Goal: Task Accomplishment & Management: Manage account settings

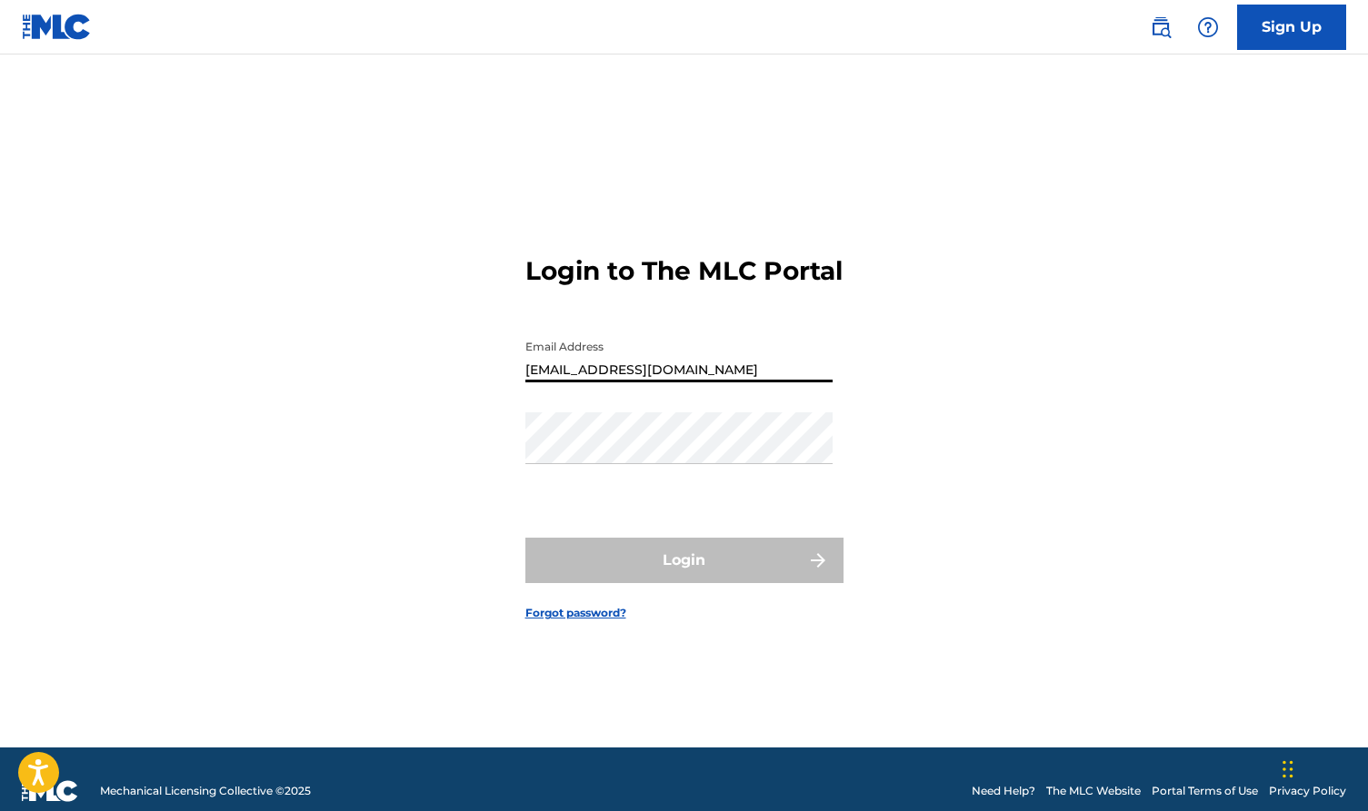
type input "[EMAIL_ADDRESS][DOMAIN_NAME]"
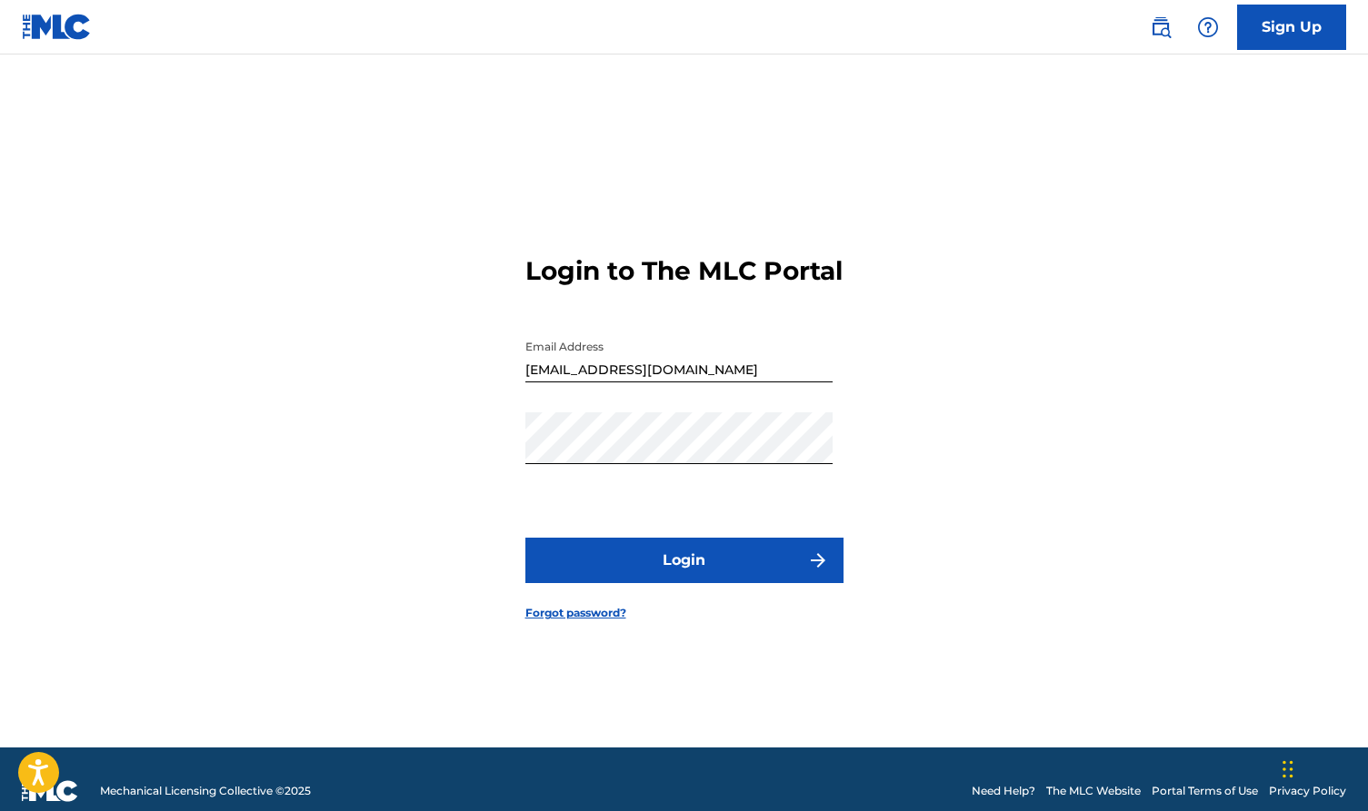
click at [704, 571] on button "Login" at bounding box center [684, 560] width 318 height 45
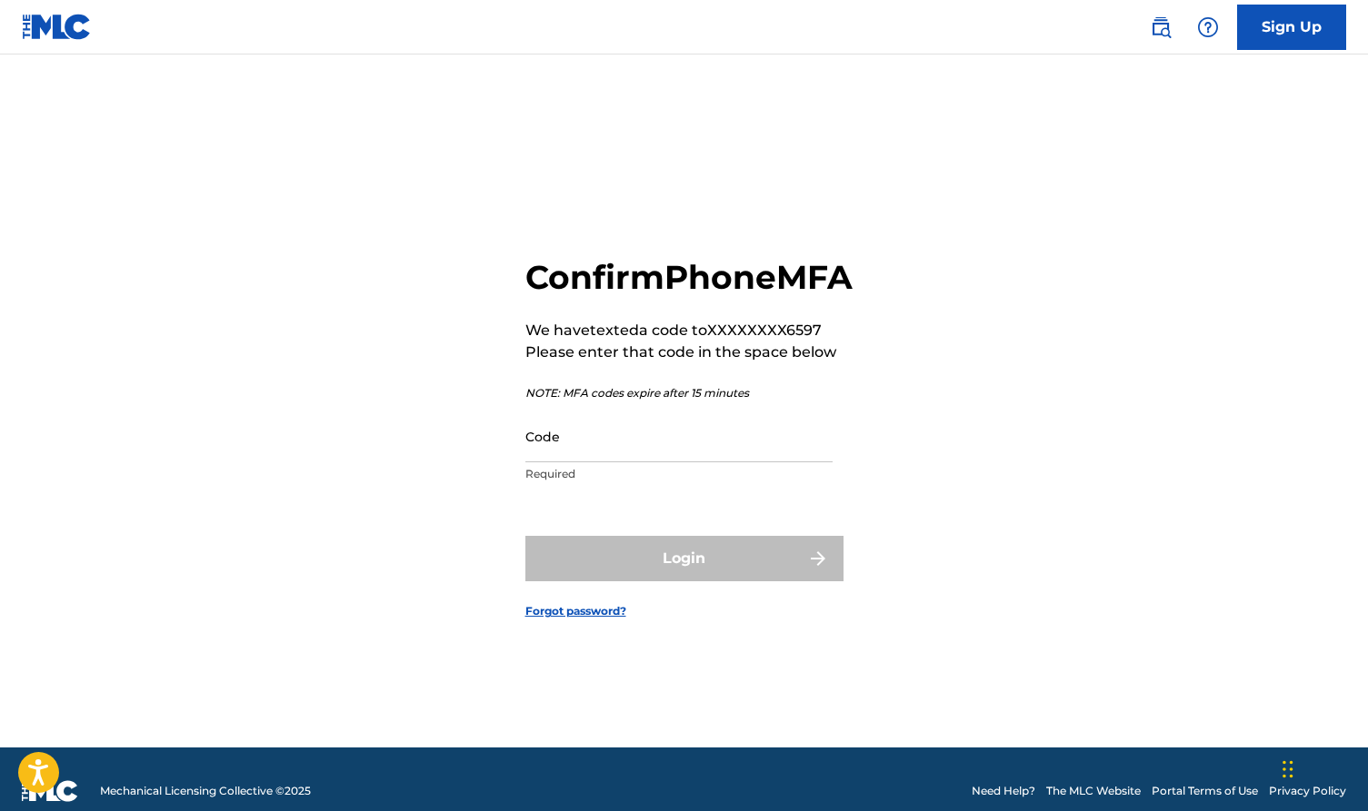
click at [620, 463] on input "Code" at bounding box center [678, 437] width 307 height 52
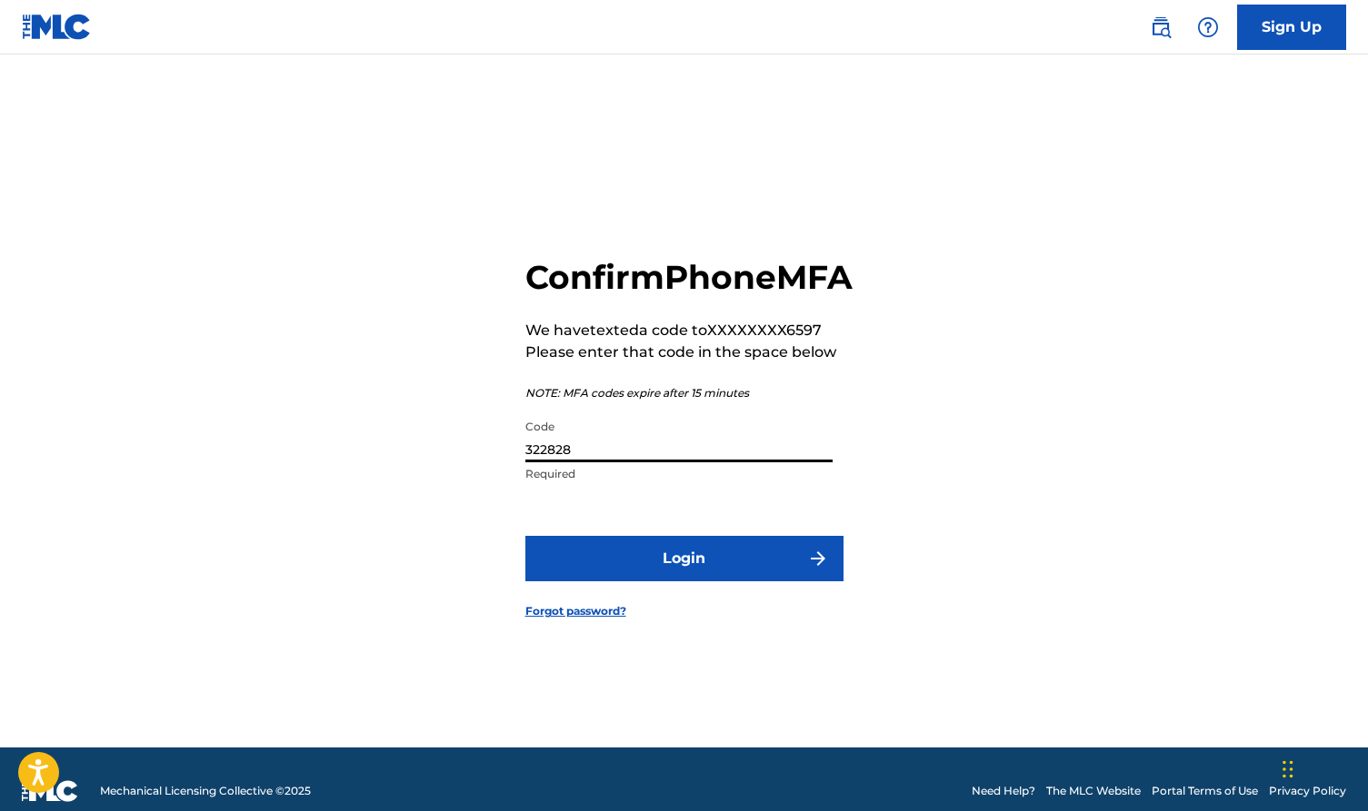
type input "322828"
click at [692, 577] on button "Login" at bounding box center [684, 558] width 318 height 45
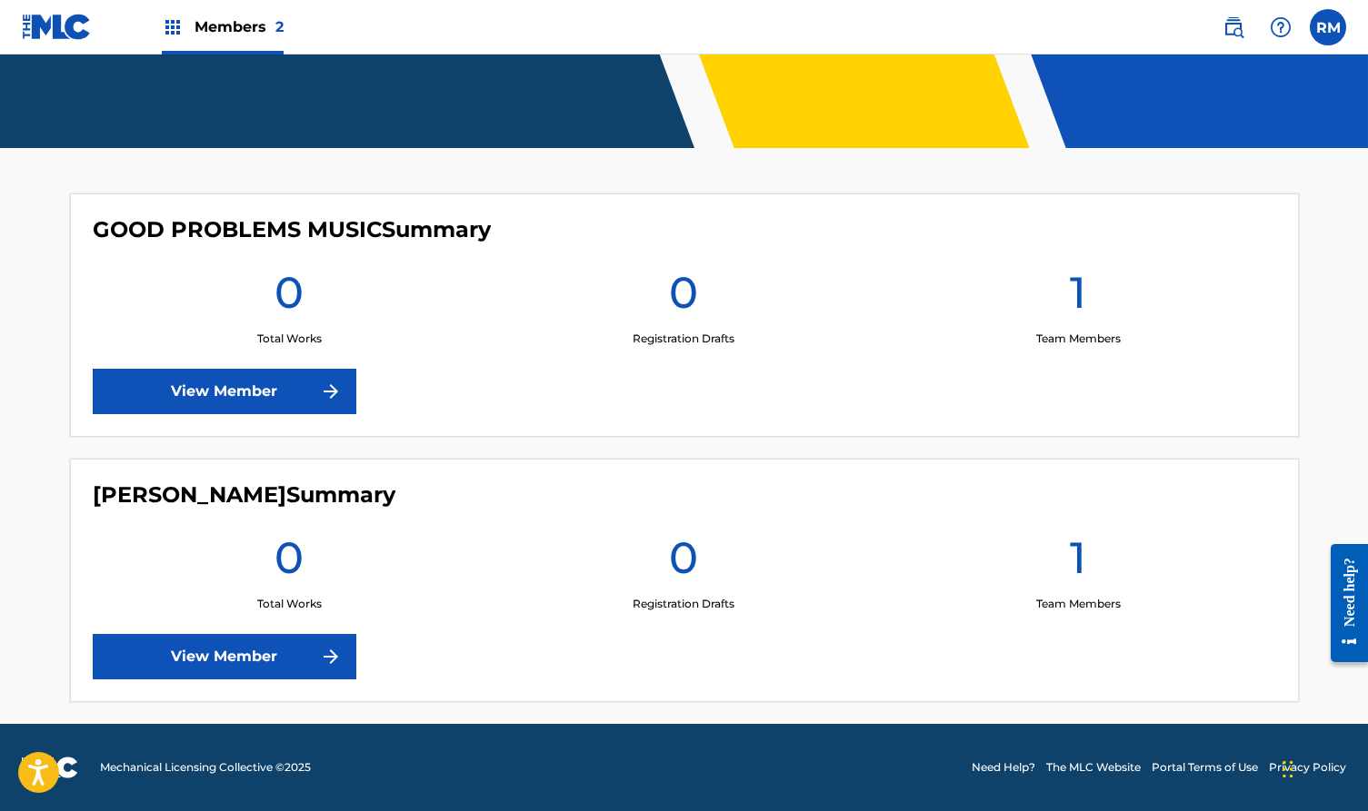
scroll to position [384, 0]
click at [223, 657] on link "View Member" at bounding box center [225, 656] width 264 height 45
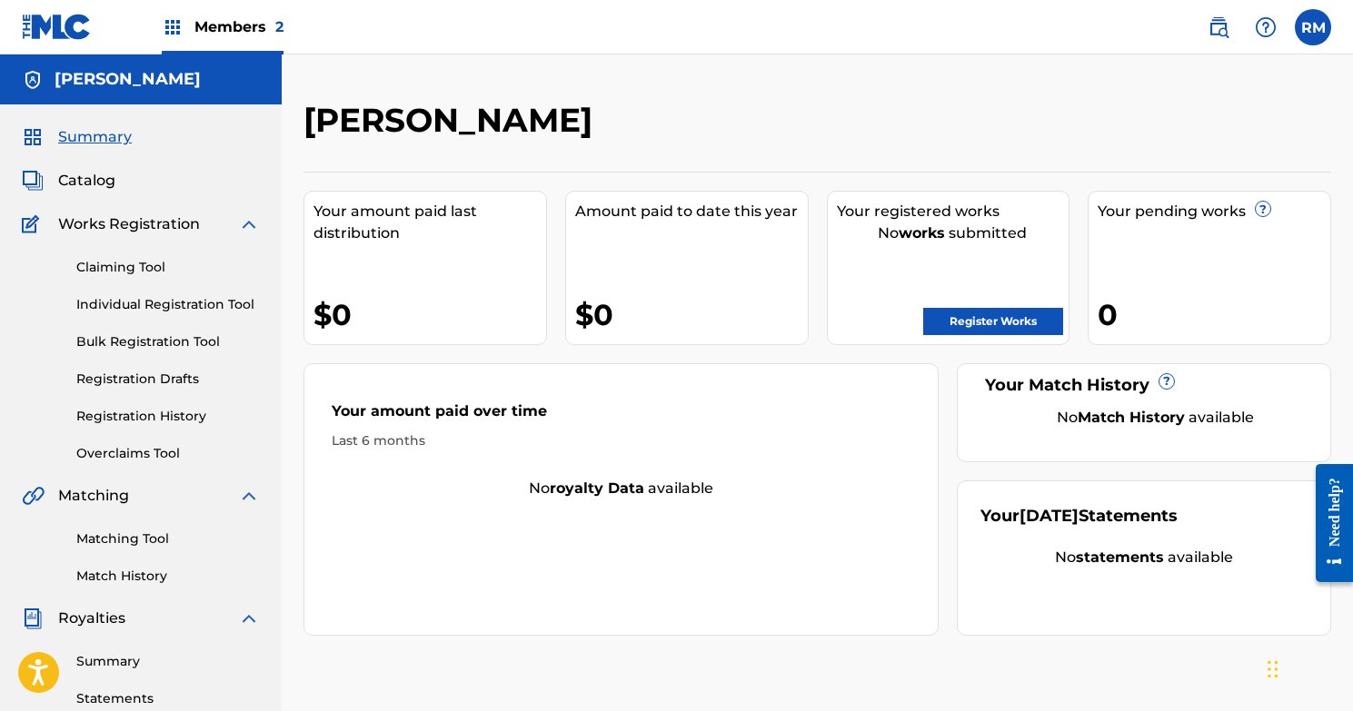
click at [131, 263] on link "Claiming Tool" at bounding box center [168, 267] width 184 height 19
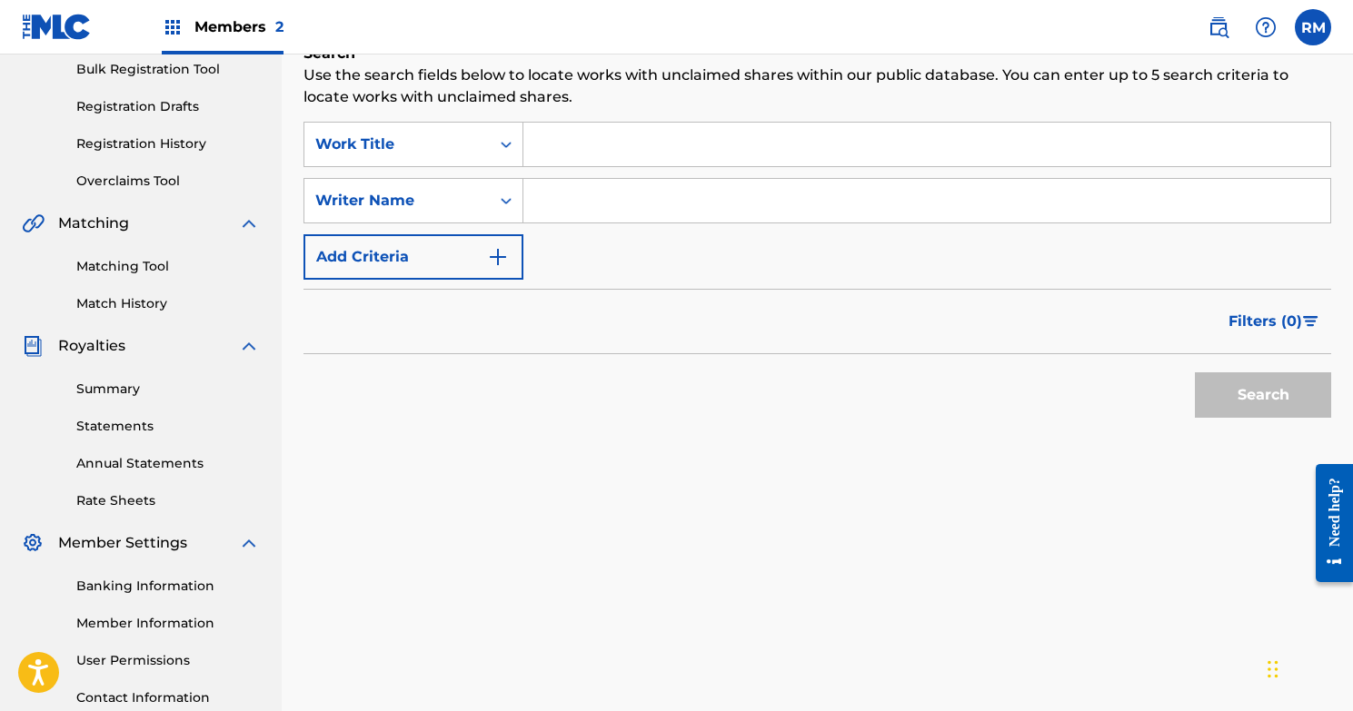
scroll to position [264, 0]
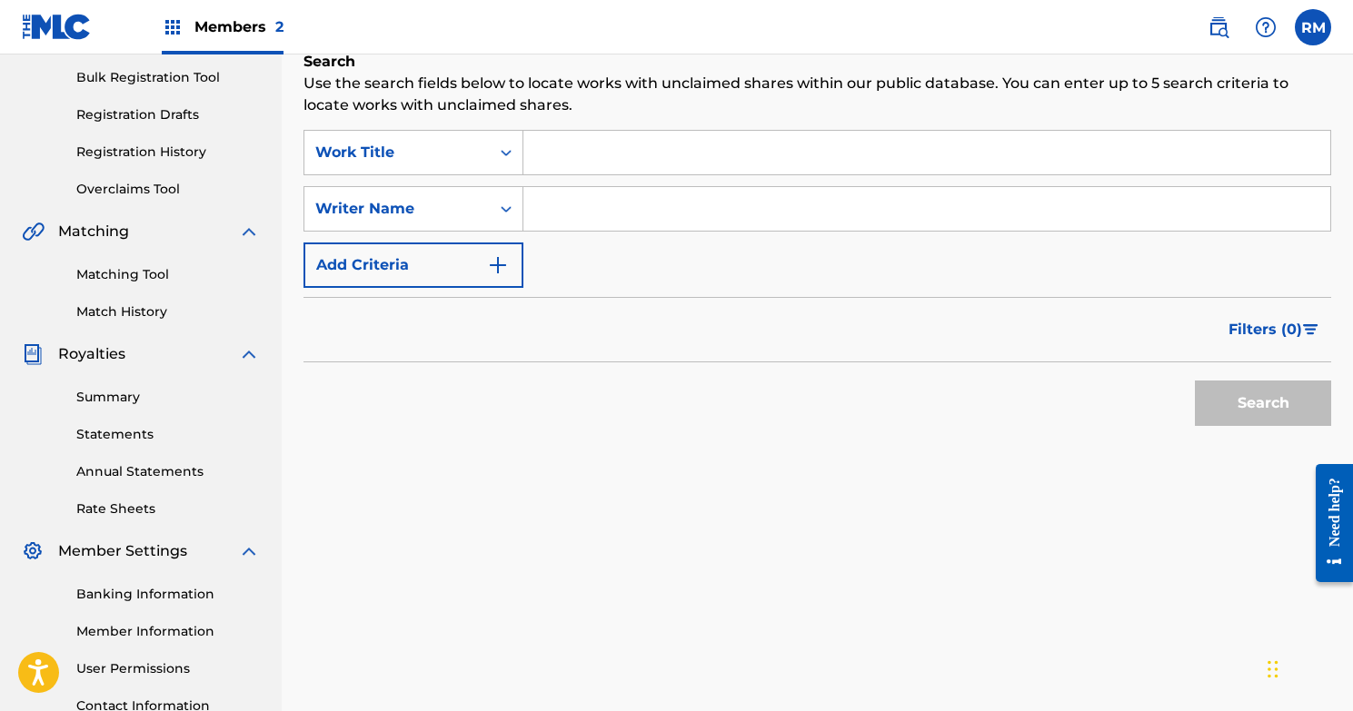
click at [554, 212] on input "Search Form" at bounding box center [926, 209] width 807 height 44
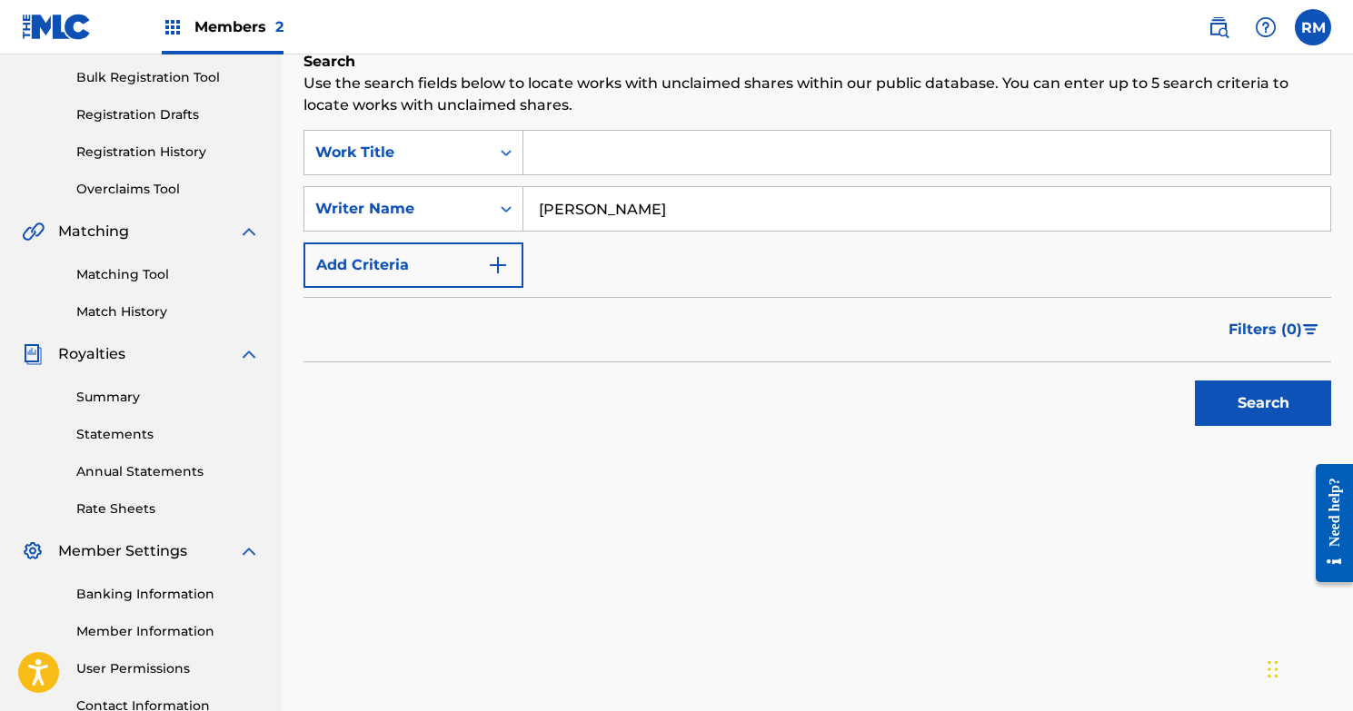
click at [1263, 403] on button "Search" at bounding box center [1263, 403] width 136 height 45
click at [801, 280] on div "SearchWithCriteriaec916fd4-0f89-4100-9ae1-2fbbaa8991fe Work Title SearchWithCri…" at bounding box center [817, 209] width 1028 height 158
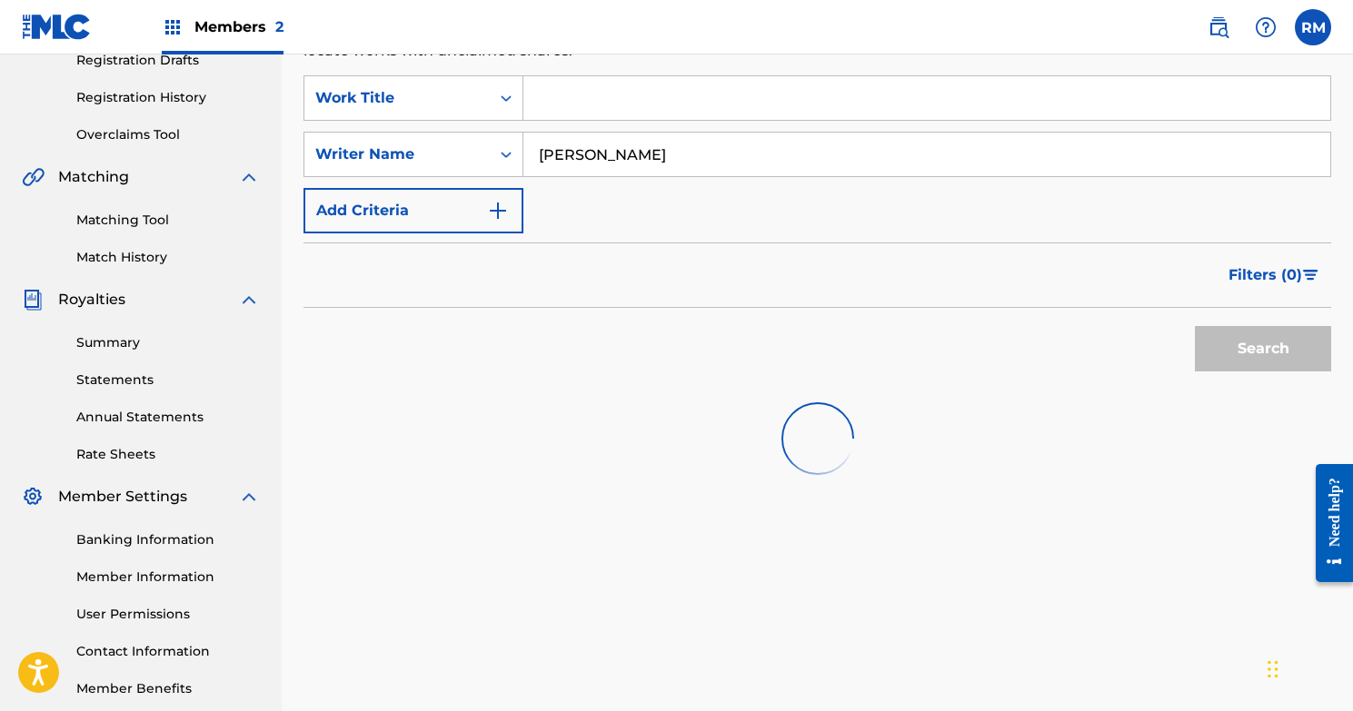
scroll to position [311, 0]
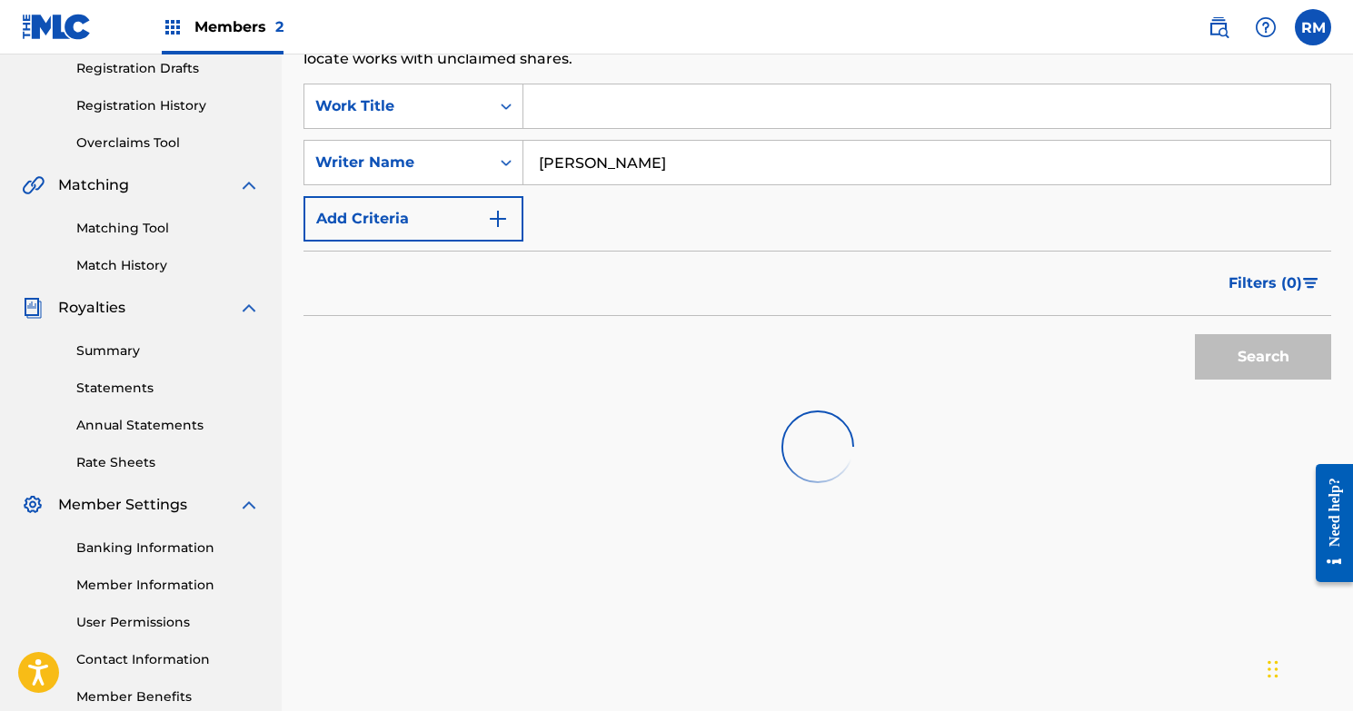
click at [727, 164] on input "[PERSON_NAME]" at bounding box center [926, 163] width 807 height 44
type input "randall Bryce mauldin"
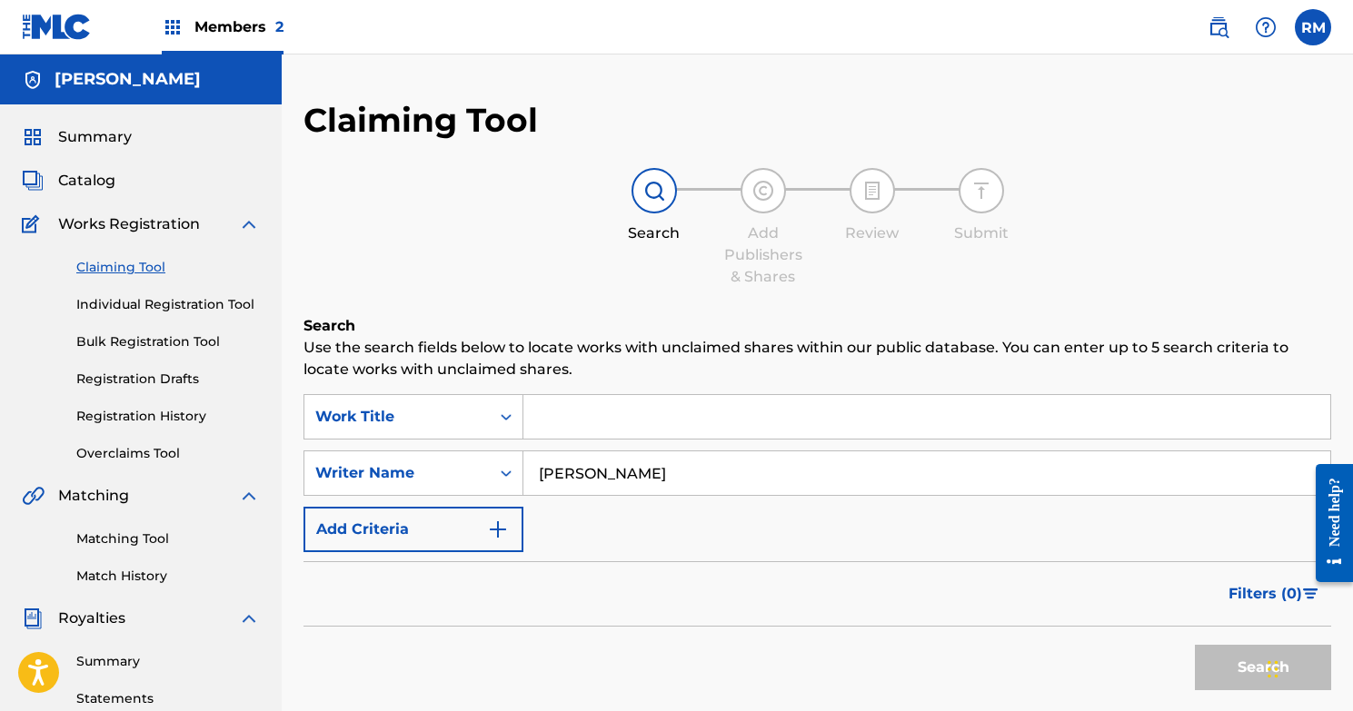
scroll to position [0, 0]
click at [116, 265] on link "Claiming Tool" at bounding box center [168, 267] width 184 height 19
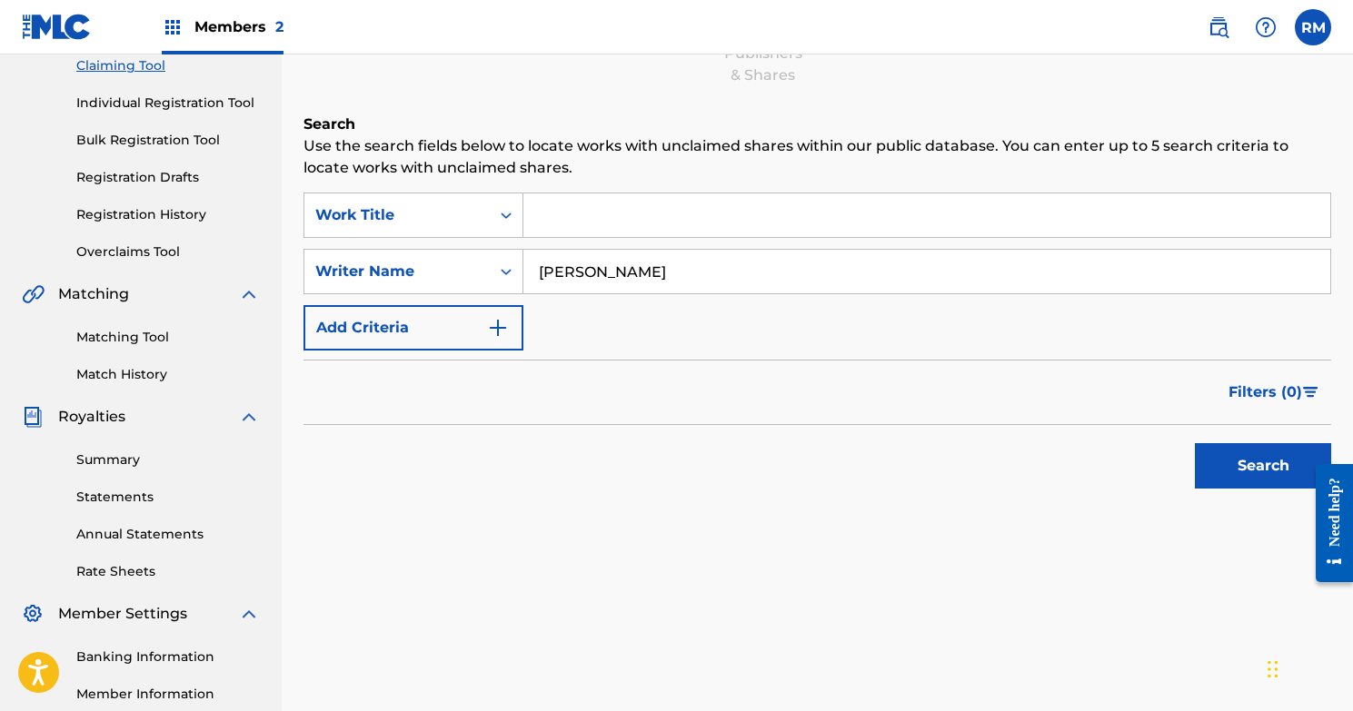
scroll to position [253, 0]
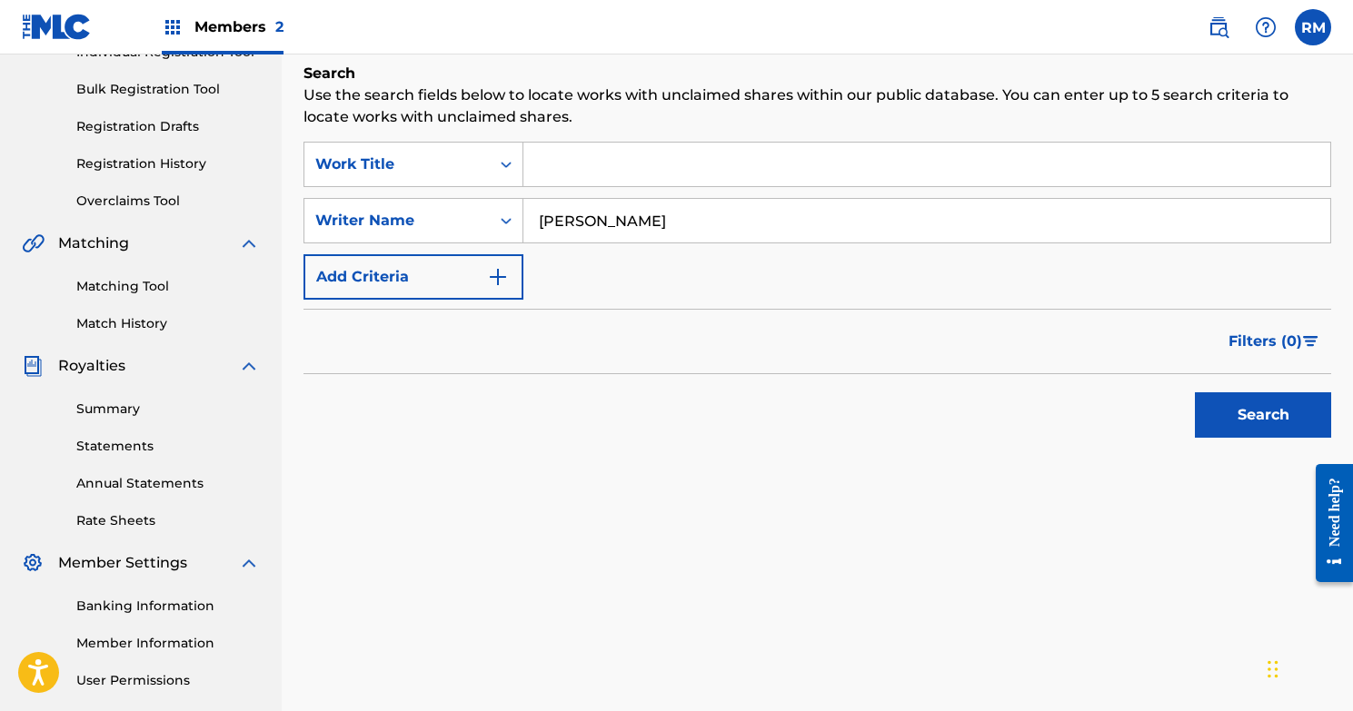
click at [731, 229] on input "randall Bryce mauldin" at bounding box center [926, 221] width 807 height 44
click at [1263, 415] on button "Search" at bounding box center [1263, 415] width 136 height 45
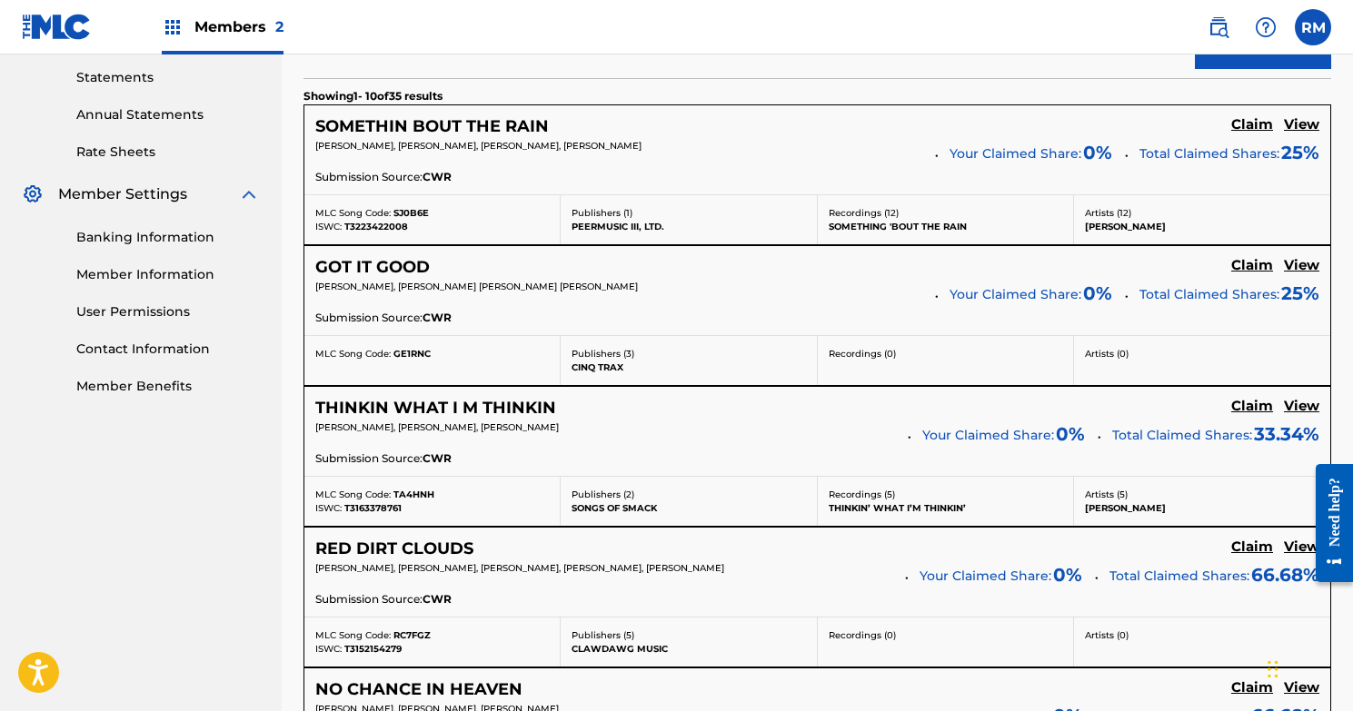
scroll to position [662, 0]
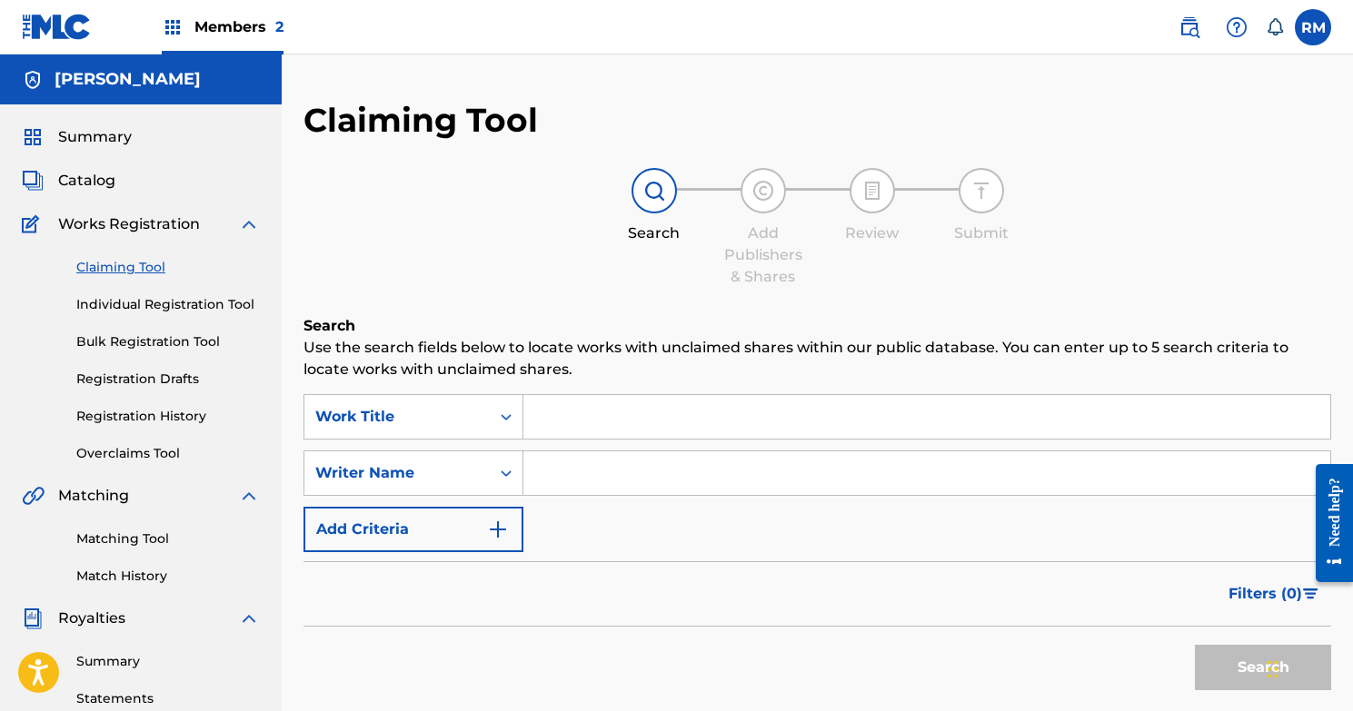
click at [579, 469] on input "Search Form" at bounding box center [926, 474] width 807 height 44
type input "r"
type input "[PERSON_NAME]"
click at [1263, 668] on button "Search" at bounding box center [1263, 667] width 136 height 45
click at [1311, 25] on label at bounding box center [1313, 27] width 36 height 36
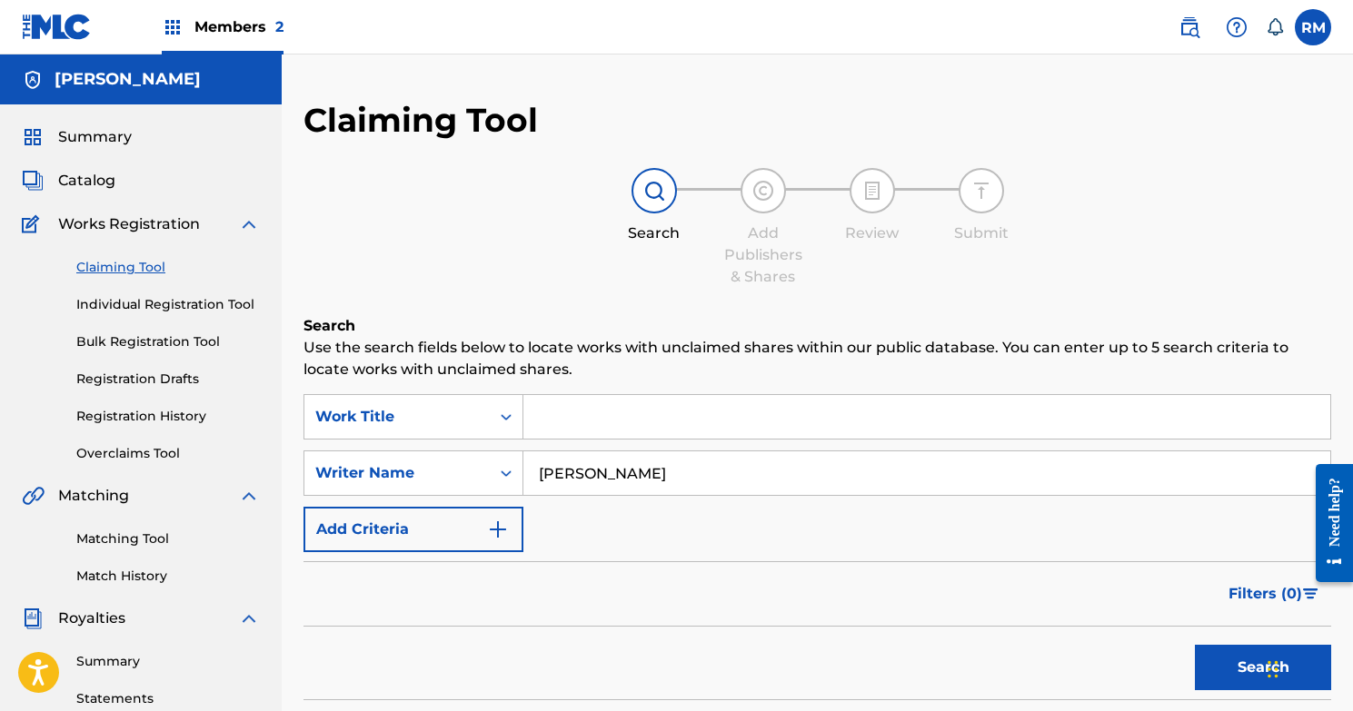
click at [1313, 27] on input "RM [PERSON_NAME] [EMAIL_ADDRESS][DOMAIN_NAME] Notification Preferences Profile …" at bounding box center [1313, 27] width 0 height 0
click at [1131, 259] on p "Log out" at bounding box center [1137, 257] width 43 height 16
click at [1313, 27] on input "RM [PERSON_NAME] [EMAIL_ADDRESS][DOMAIN_NAME] Notification Preferences Profile …" at bounding box center [1313, 27] width 0 height 0
